Goal: Task Accomplishment & Management: Use online tool/utility

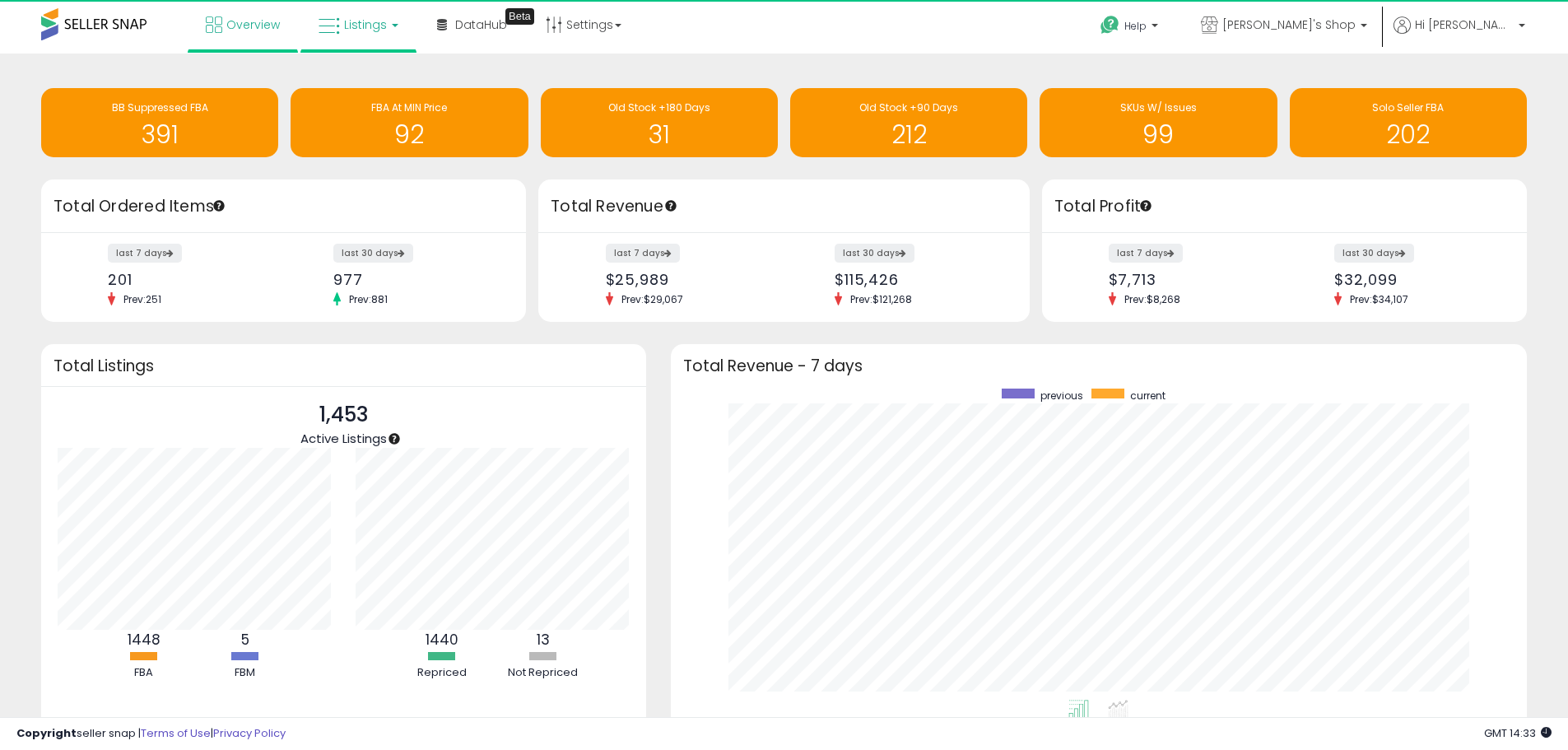
click at [364, 48] on link "Listings" at bounding box center [358, 25] width 104 height 50
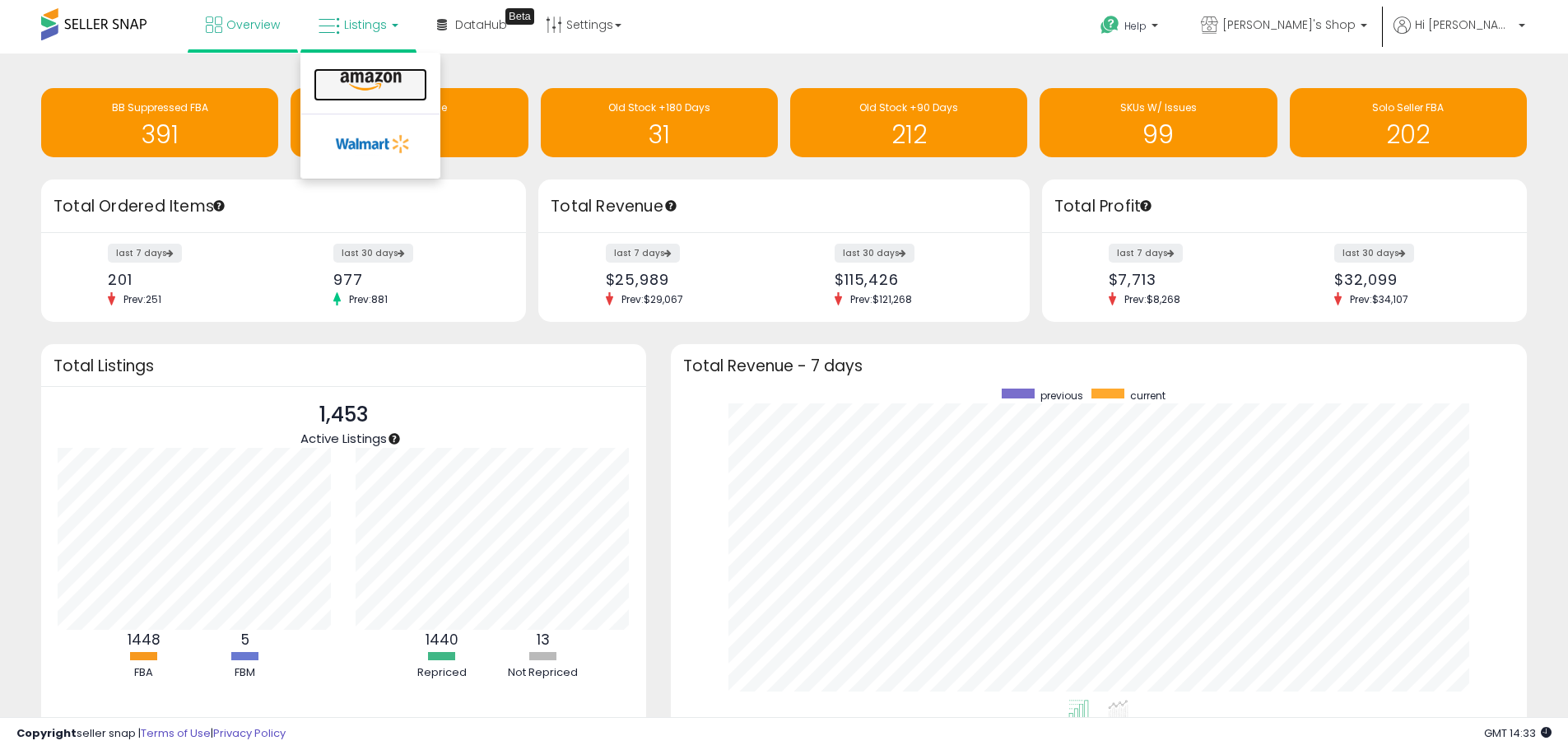
click at [371, 72] on icon at bounding box center [371, 81] width 71 height 22
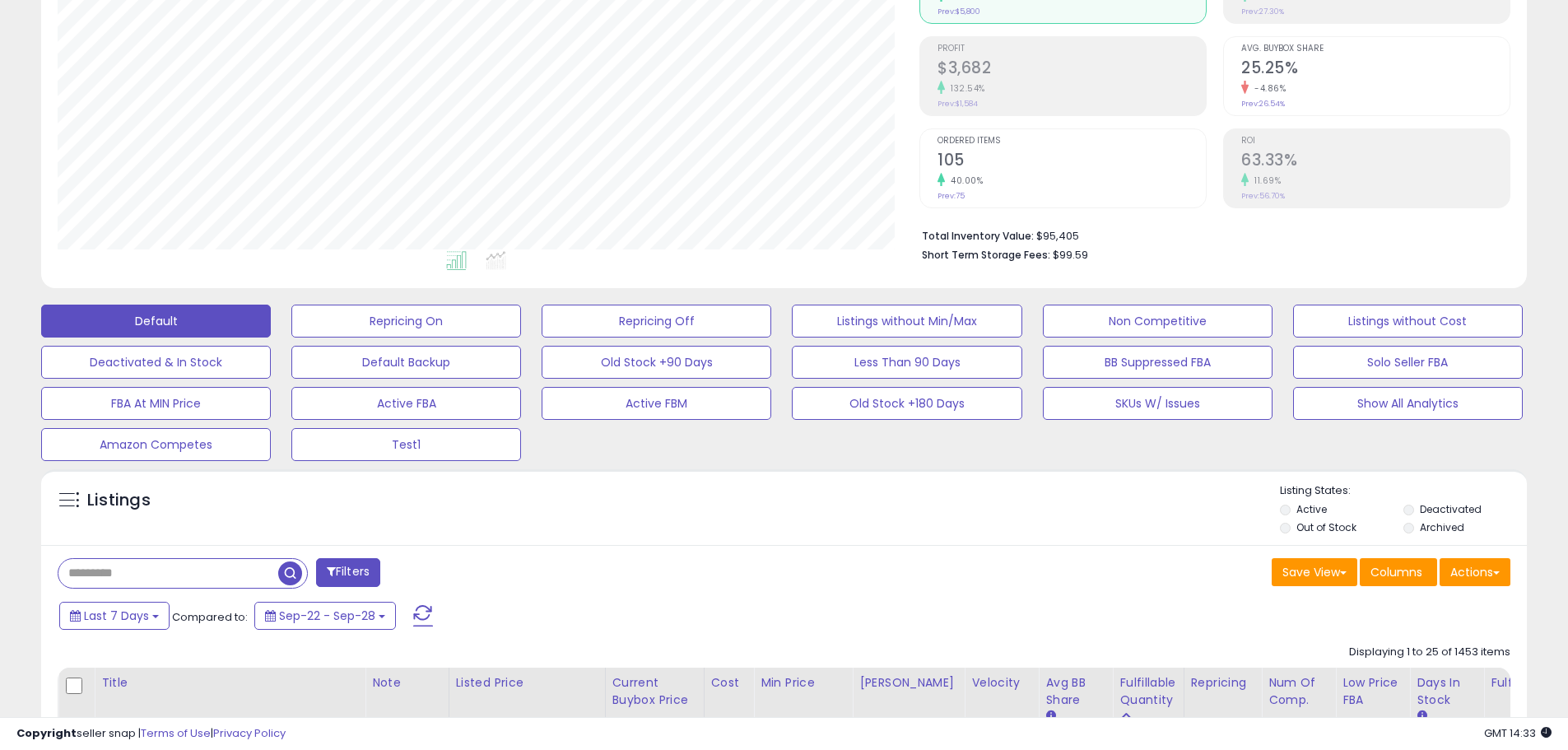
scroll to position [494, 0]
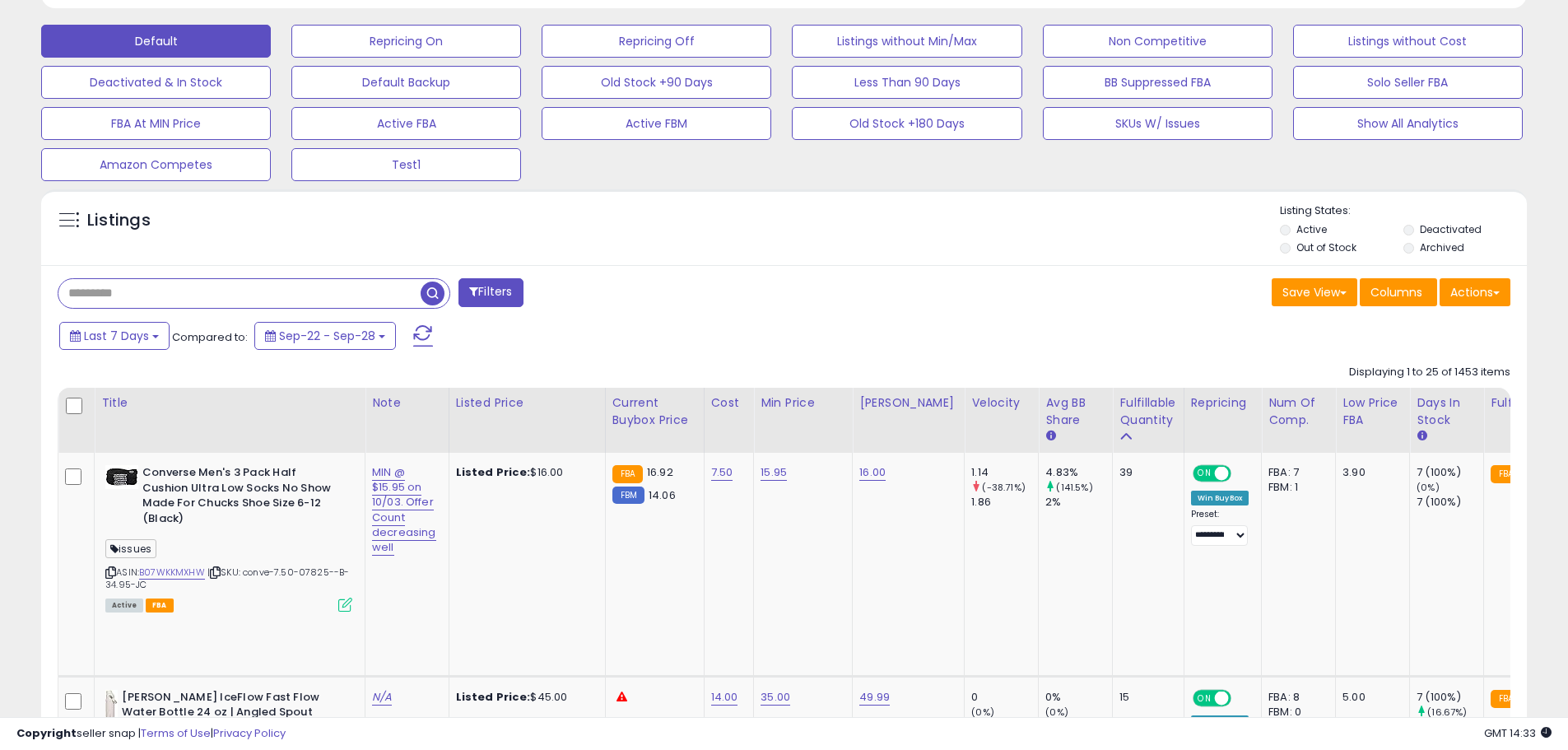
click at [240, 304] on input "text" at bounding box center [239, 294] width 362 height 29
type input "********"
click at [431, 295] on span "button" at bounding box center [432, 294] width 24 height 24
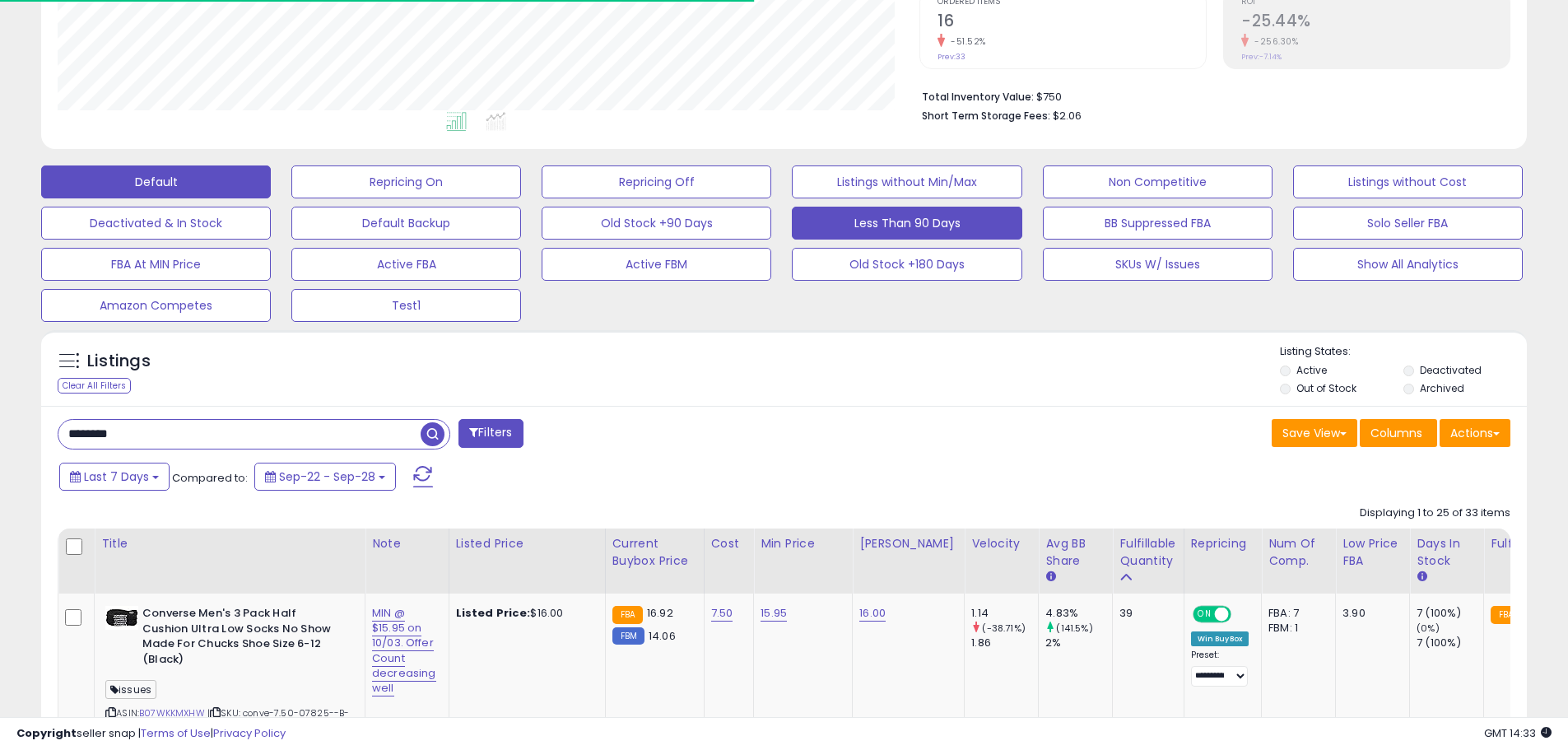
scroll to position [338, 862]
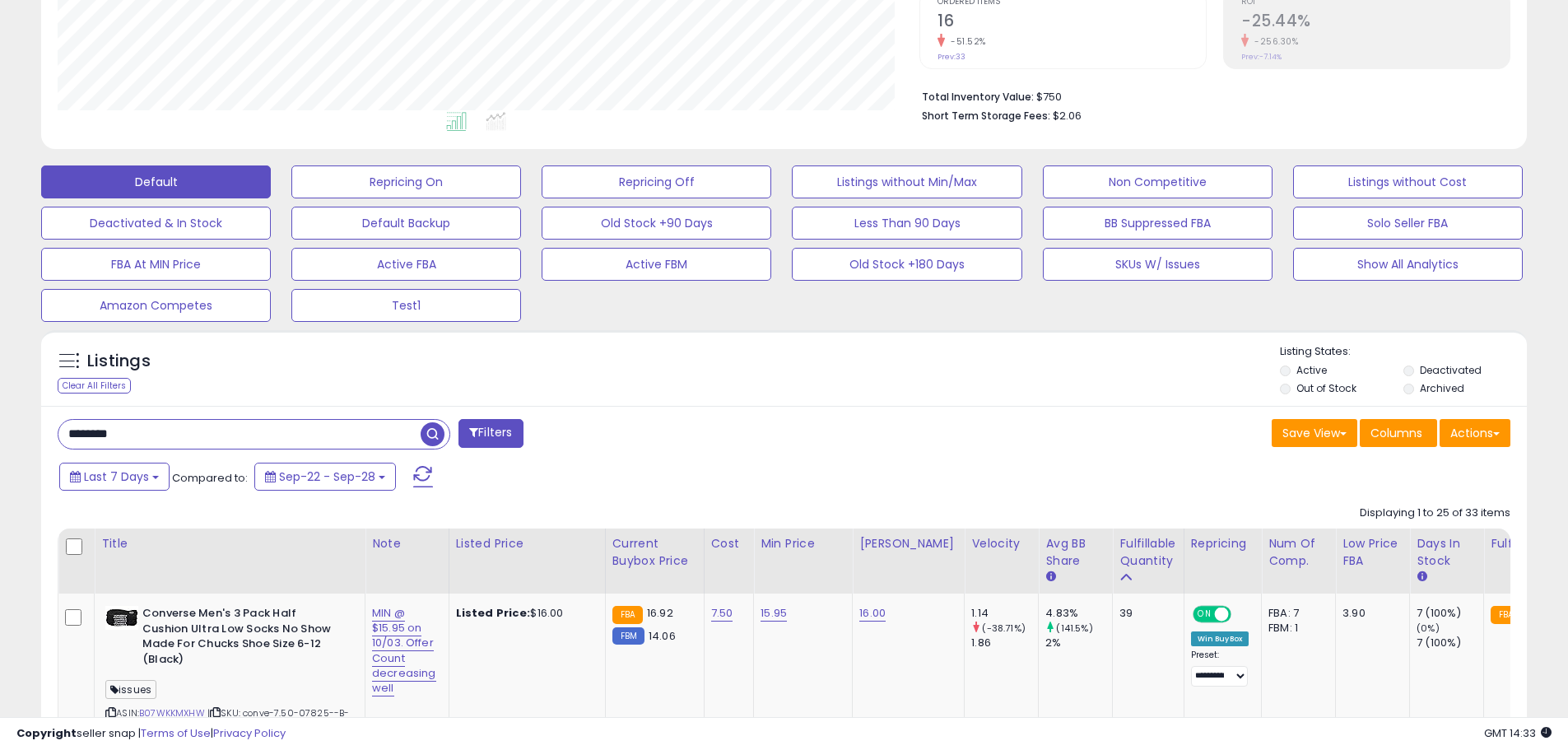
click at [1295, 387] on li "Out of Stock" at bounding box center [1341, 391] width 121 height 18
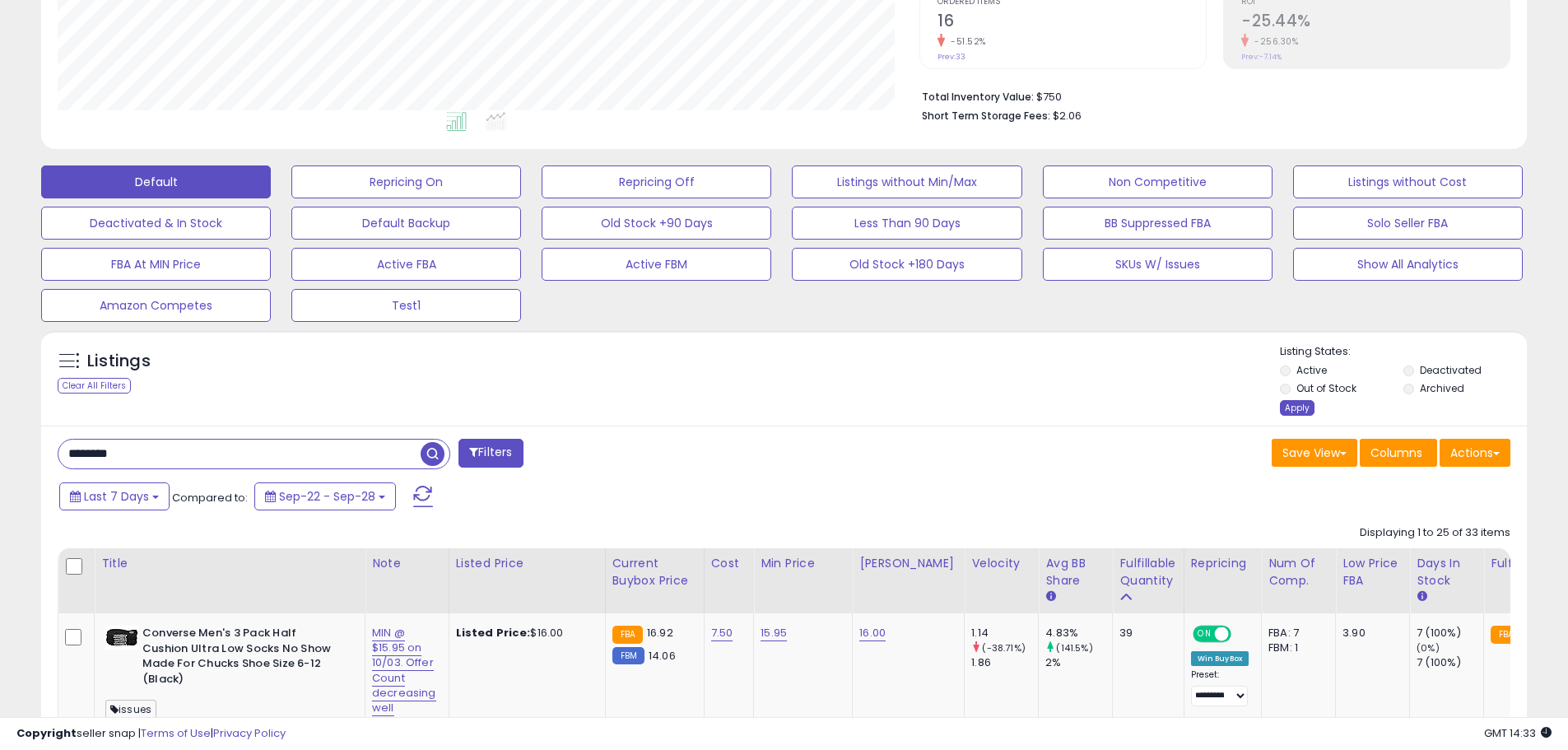
click at [1289, 404] on div "Apply" at bounding box center [1298, 407] width 35 height 16
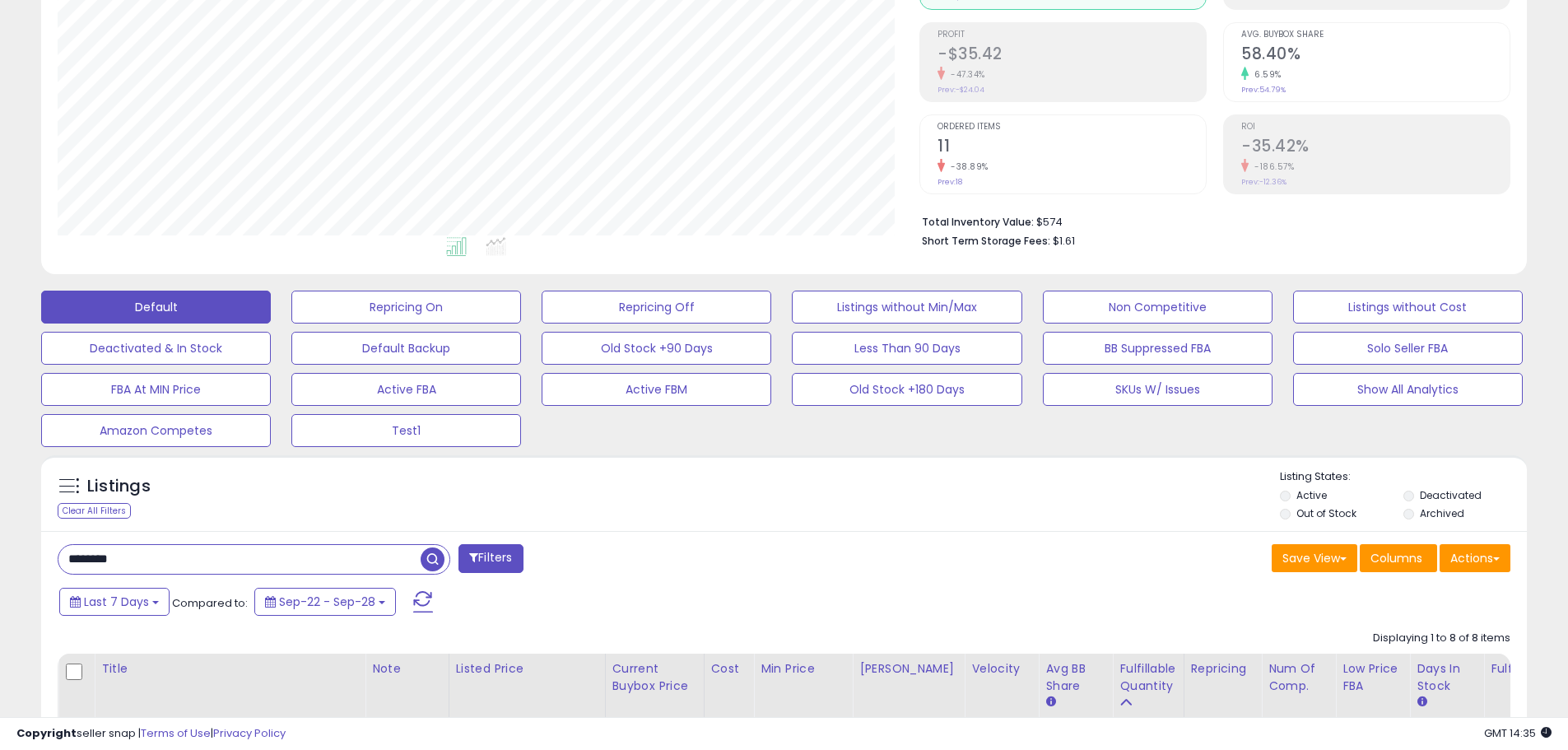
scroll to position [416, 0]
